Goal: Navigation & Orientation: Find specific page/section

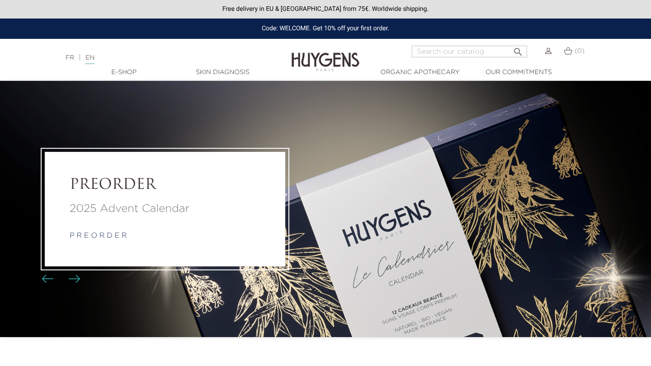
click at [237, 69] on link "Skin Diagnosis" at bounding box center [222, 72] width 90 height 9
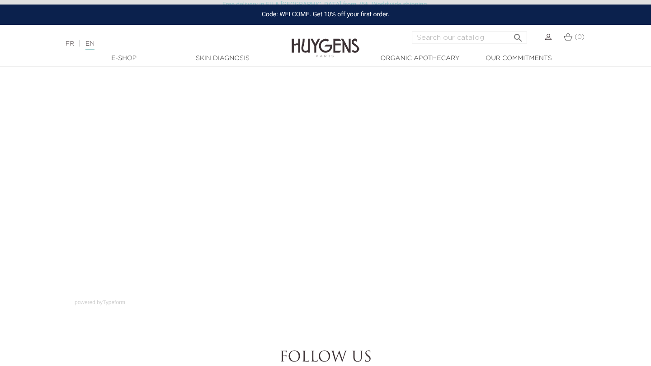
scroll to position [64, 0]
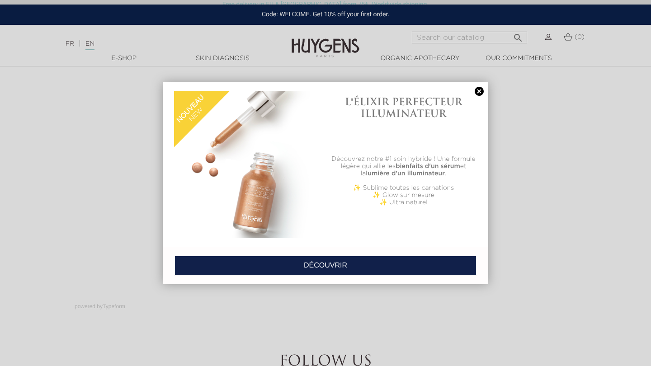
click at [479, 89] on link at bounding box center [479, 91] width 13 height 9
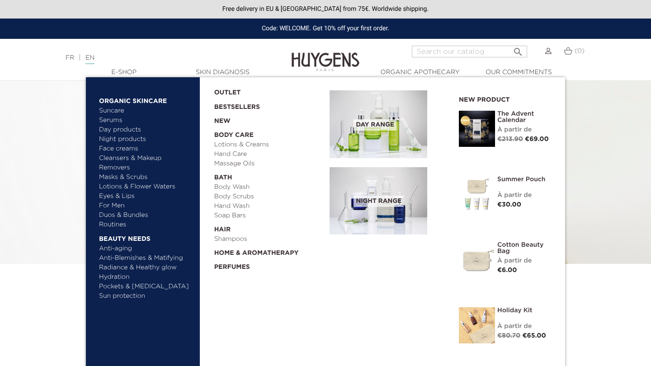
click at [127, 177] on link "Masks & Scrubs" at bounding box center [146, 177] width 95 height 9
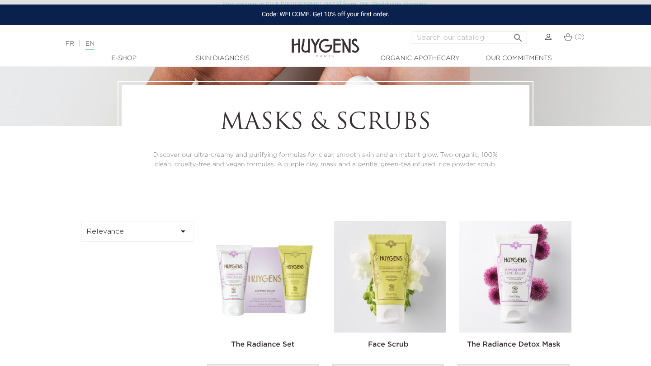
scroll to position [232, 0]
